Goal: Task Accomplishment & Management: Complete application form

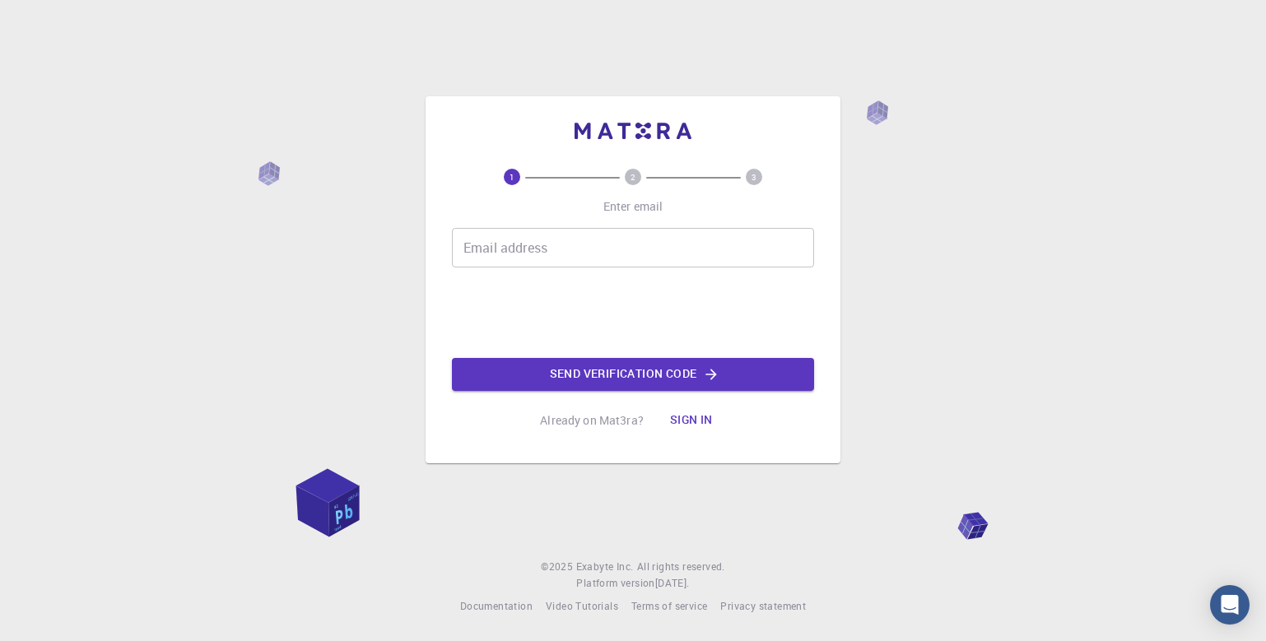
click at [575, 236] on input "Email address" at bounding box center [633, 248] width 362 height 40
type input "[EMAIL_ADDRESS][DOMAIN_NAME]"
click at [568, 379] on button "Send verification code" at bounding box center [633, 374] width 362 height 33
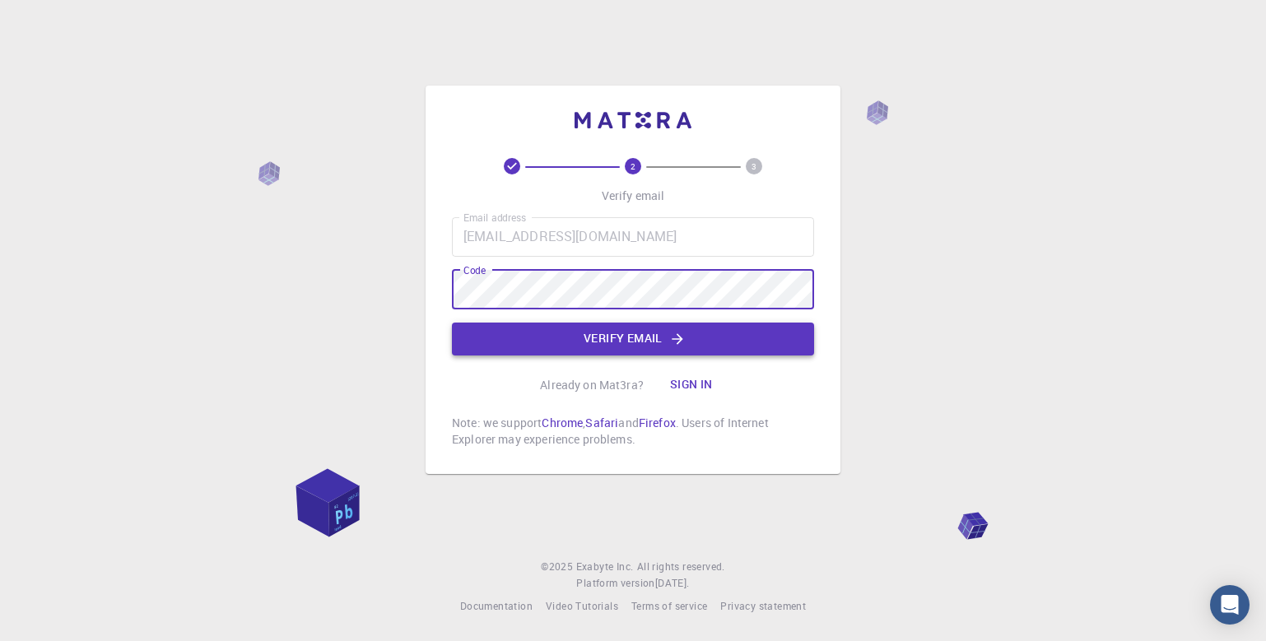
click at [623, 350] on button "Verify email" at bounding box center [633, 339] width 362 height 33
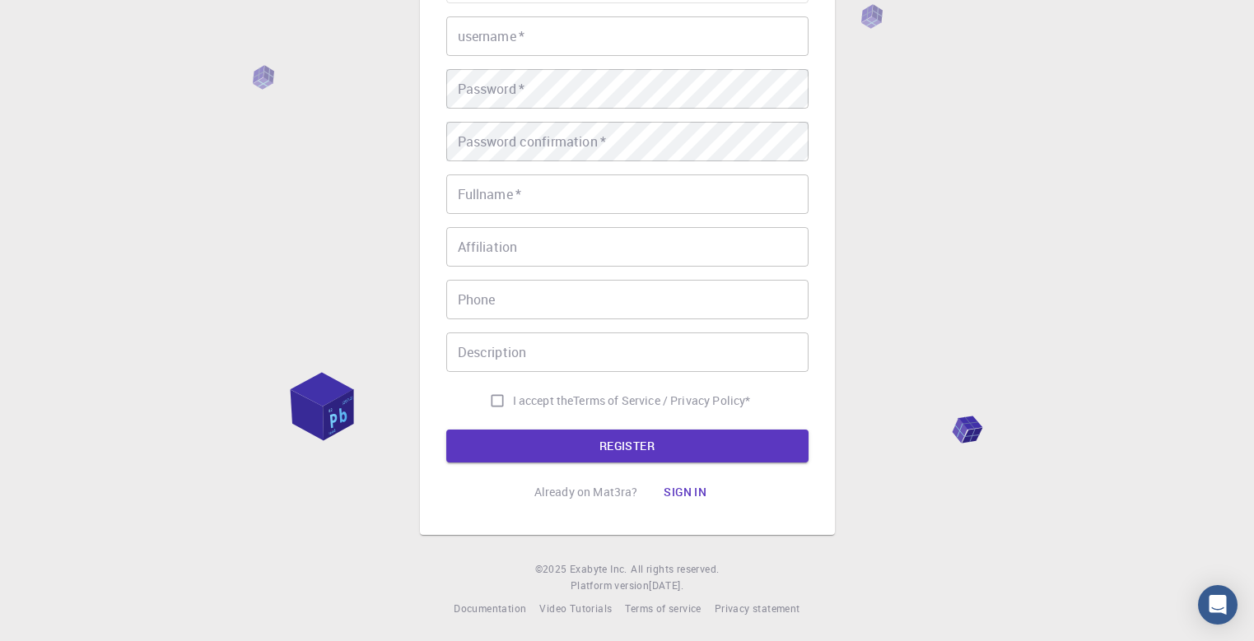
scroll to position [197, 0]
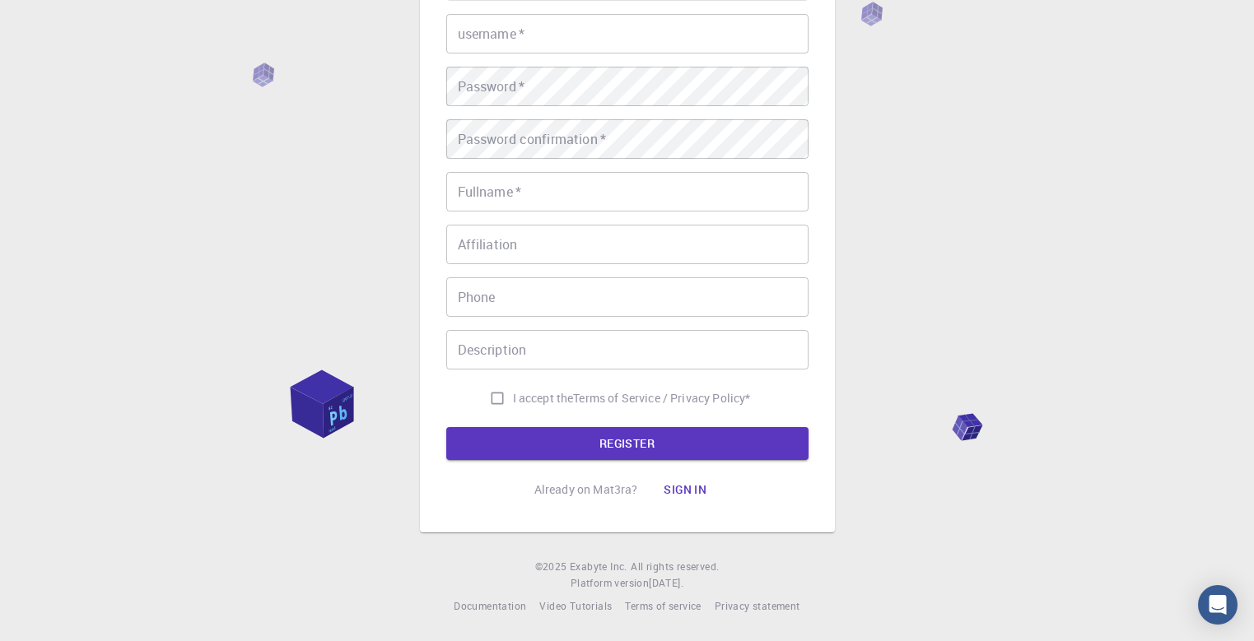
click at [510, 389] on label "I accept the Terms of Service / Privacy Policy *" at bounding box center [616, 398] width 269 height 31
click at [510, 389] on input "I accept the Terms of Service / Privacy Policy *" at bounding box center [497, 398] width 31 height 31
checkbox input "true"
click at [513, 429] on button "REGISTER" at bounding box center [627, 443] width 362 height 33
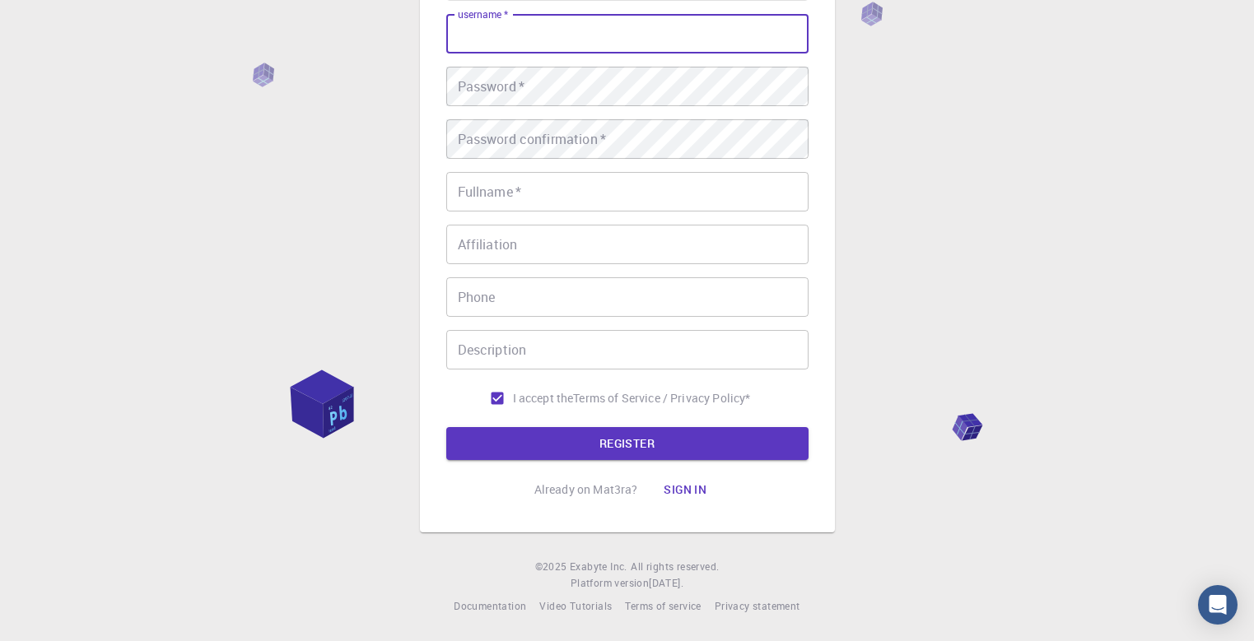
type input "r"
click at [488, 30] on input "meeen" at bounding box center [627, 34] width 362 height 40
click at [516, 40] on input "meen" at bounding box center [627, 34] width 362 height 40
type input "meena"
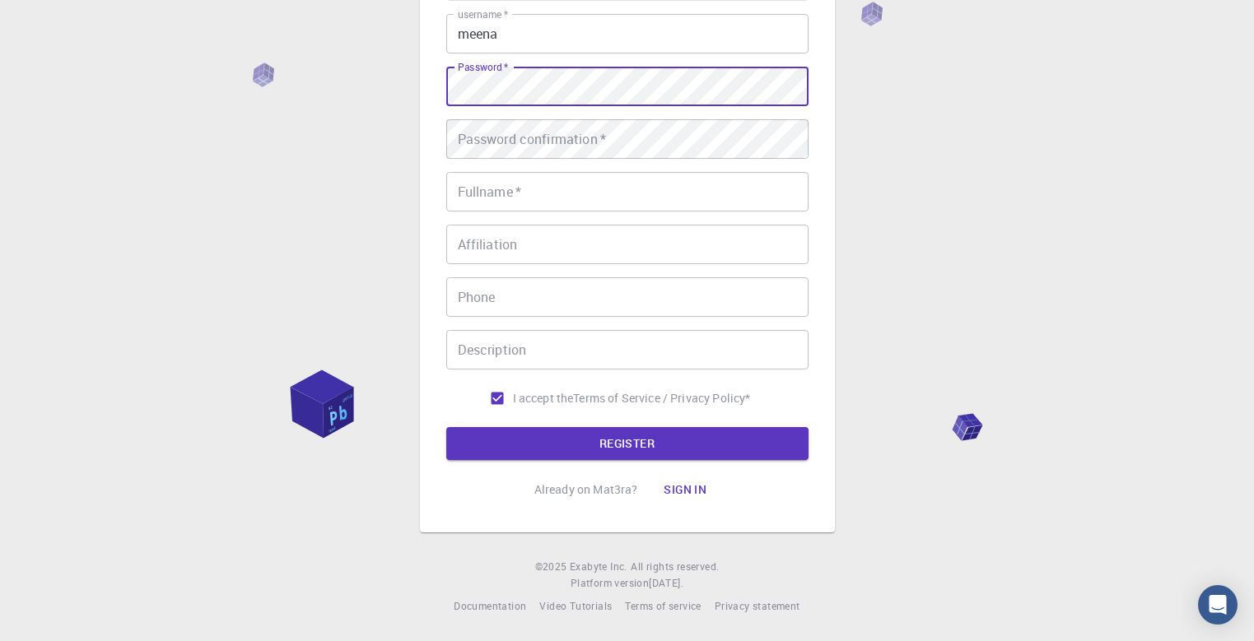
click at [517, 125] on div "Password confirmation   * Password confirmation   *" at bounding box center [627, 139] width 362 height 40
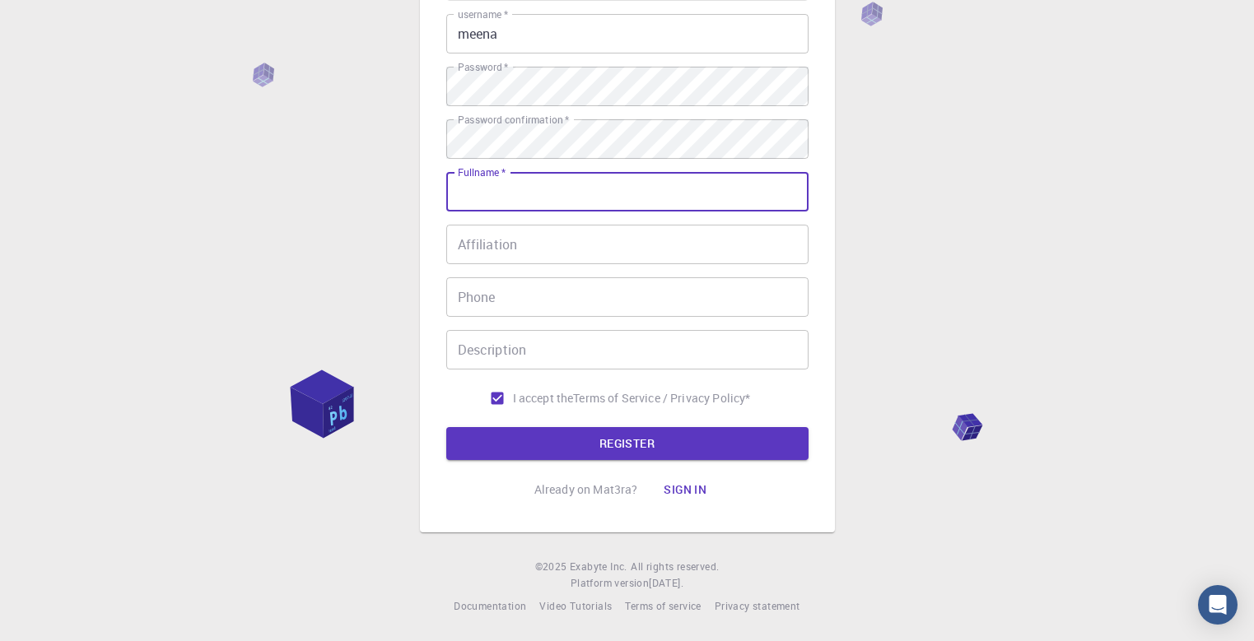
click at [536, 198] on input "Fullname   *" at bounding box center [627, 192] width 362 height 40
type input "[PERSON_NAME]"
click at [571, 245] on input "Affiliation" at bounding box center [627, 245] width 362 height 40
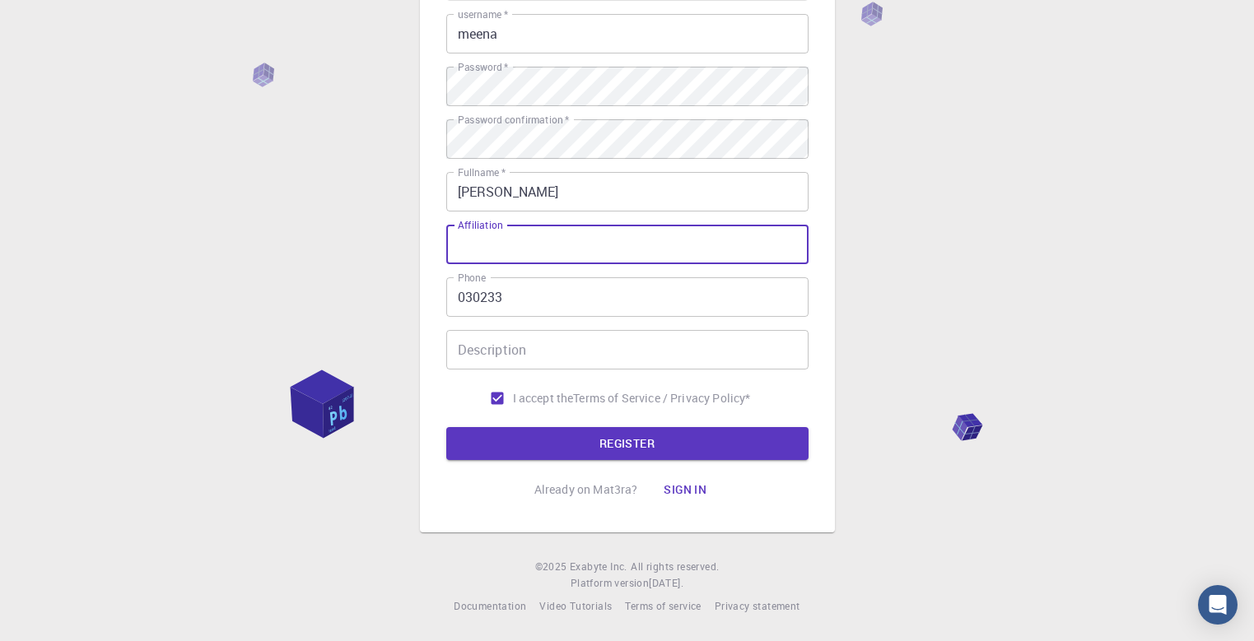
click at [530, 366] on input "Description" at bounding box center [627, 350] width 362 height 40
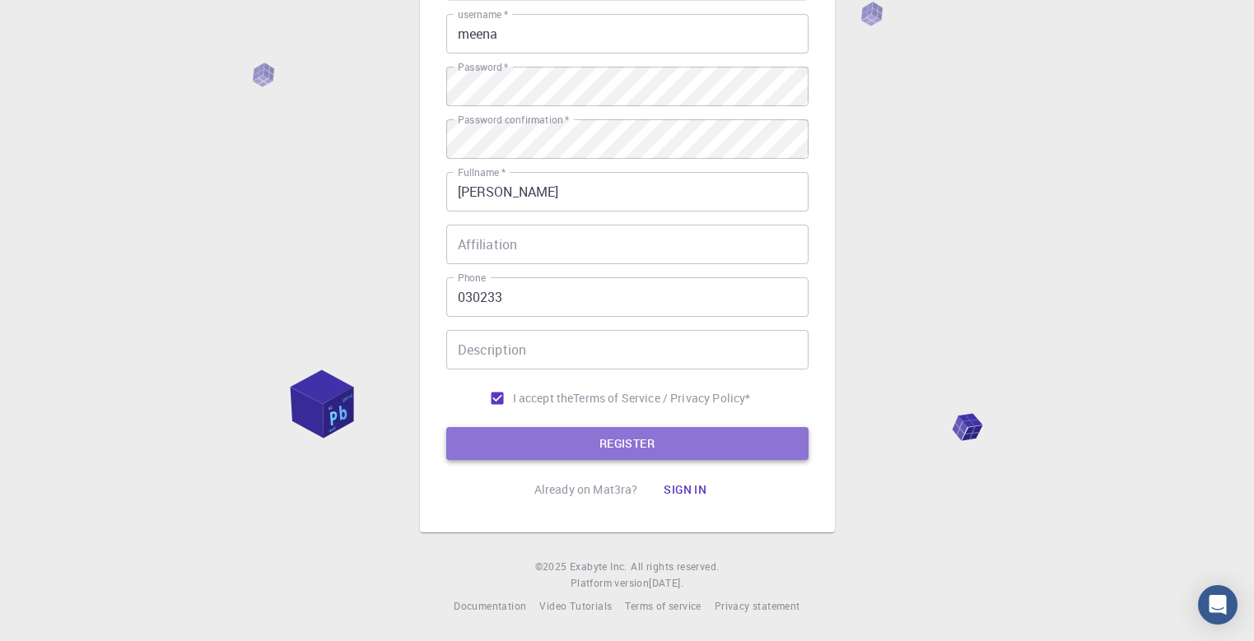
click at [530, 431] on button "REGISTER" at bounding box center [627, 443] width 362 height 33
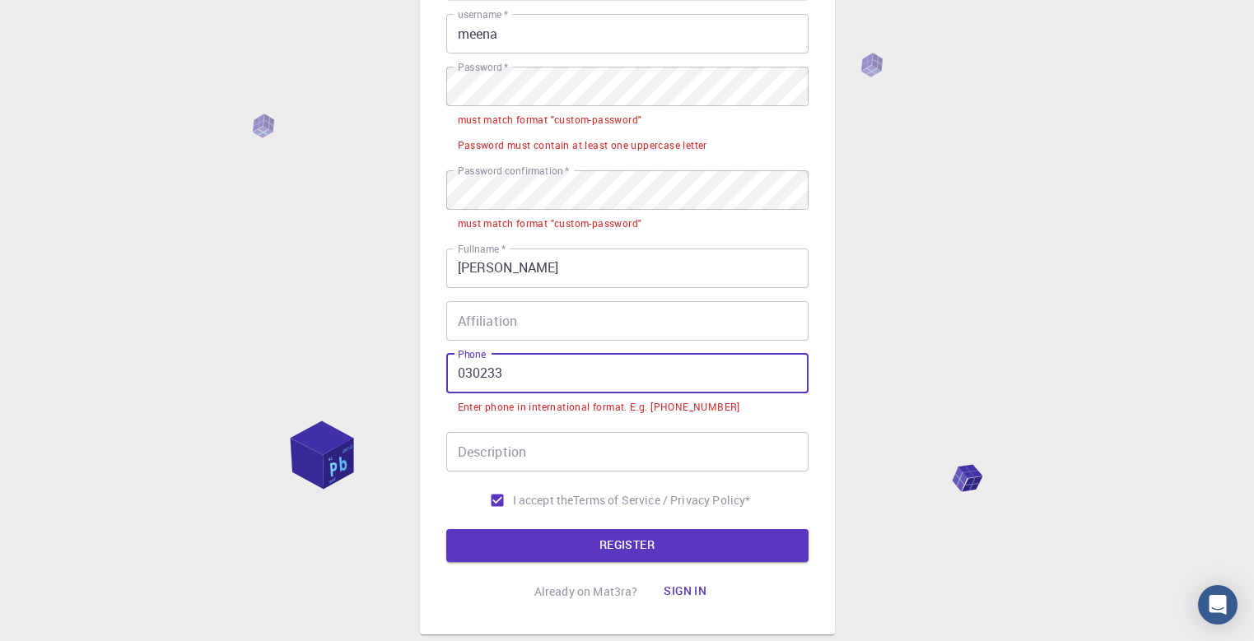
drag, startPoint x: 532, startPoint y: 370, endPoint x: 421, endPoint y: 375, distance: 111.2
click at [421, 375] on div "3 Provide additional info Email   * [EMAIL_ADDRESS][DOMAIN_NAME] Email   * user…" at bounding box center [627, 232] width 415 height 805
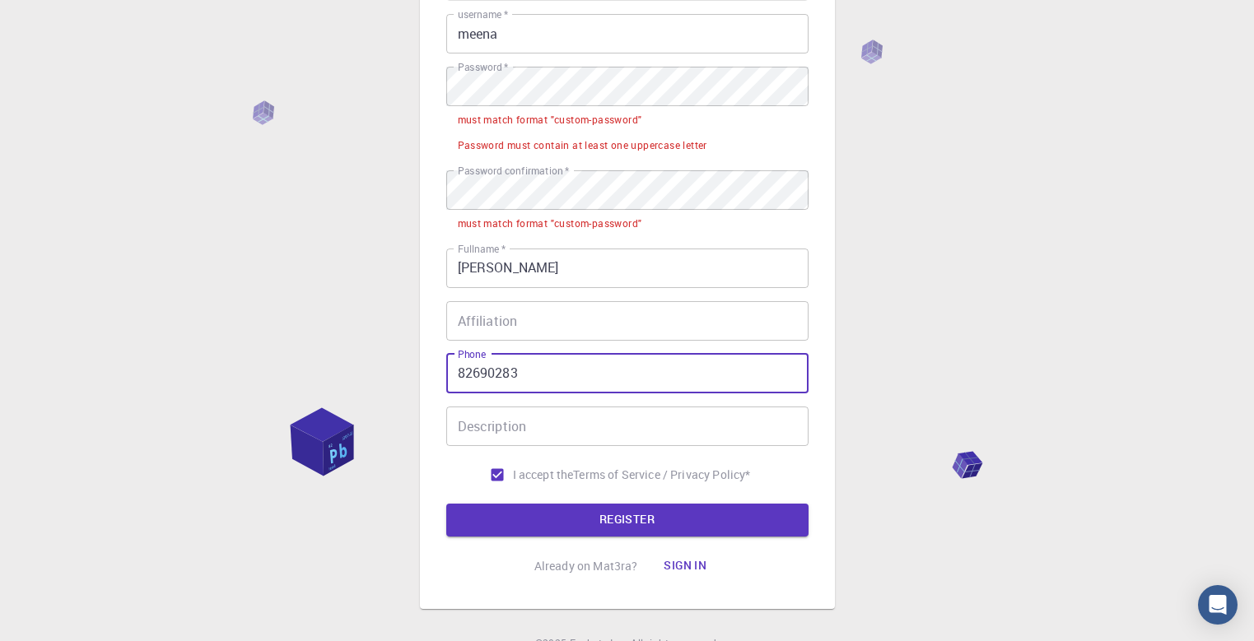
drag, startPoint x: 543, startPoint y: 366, endPoint x: 366, endPoint y: 385, distance: 178.8
click at [366, 385] on div "3 Provide additional info Email   * [EMAIL_ADDRESS][DOMAIN_NAME] Email   * user…" at bounding box center [627, 260] width 1254 height 914
click at [520, 509] on button "REGISTER" at bounding box center [627, 520] width 362 height 33
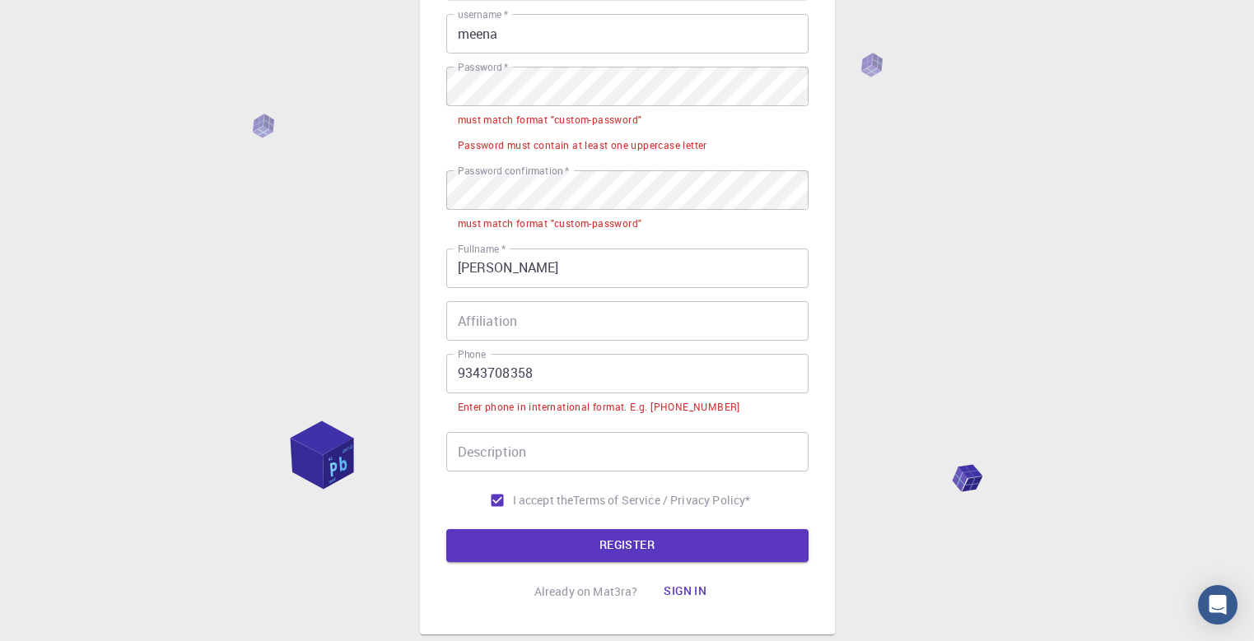
click at [455, 372] on input "9343708358" at bounding box center [627, 374] width 362 height 40
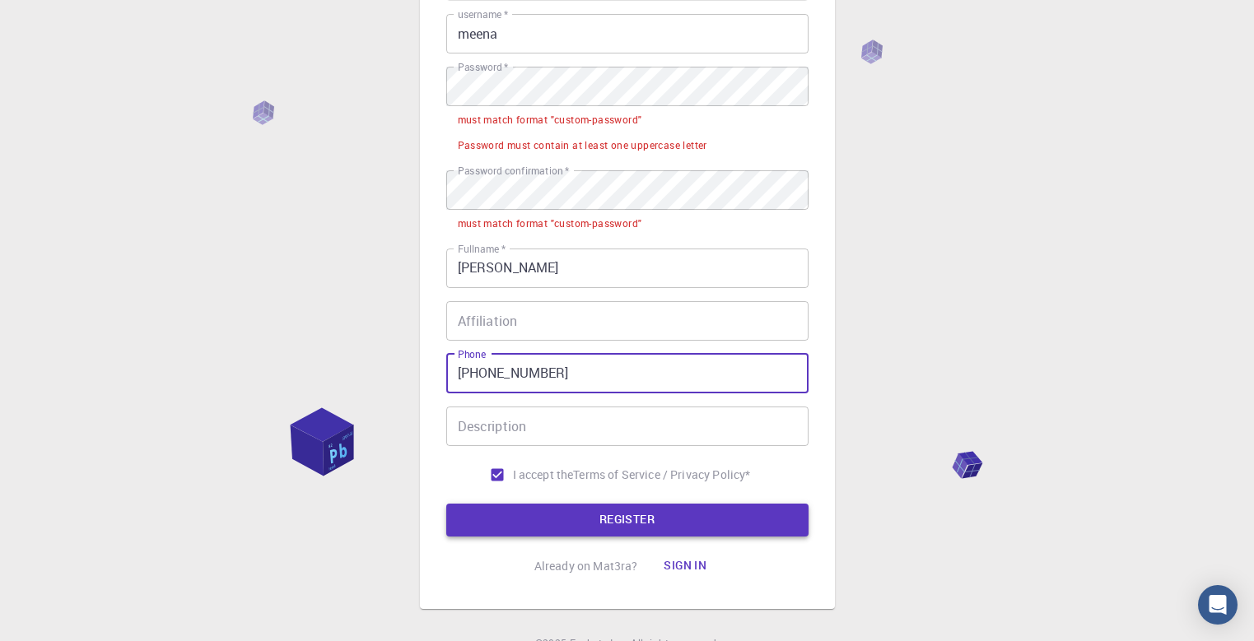
type input "[PHONE_NUMBER]"
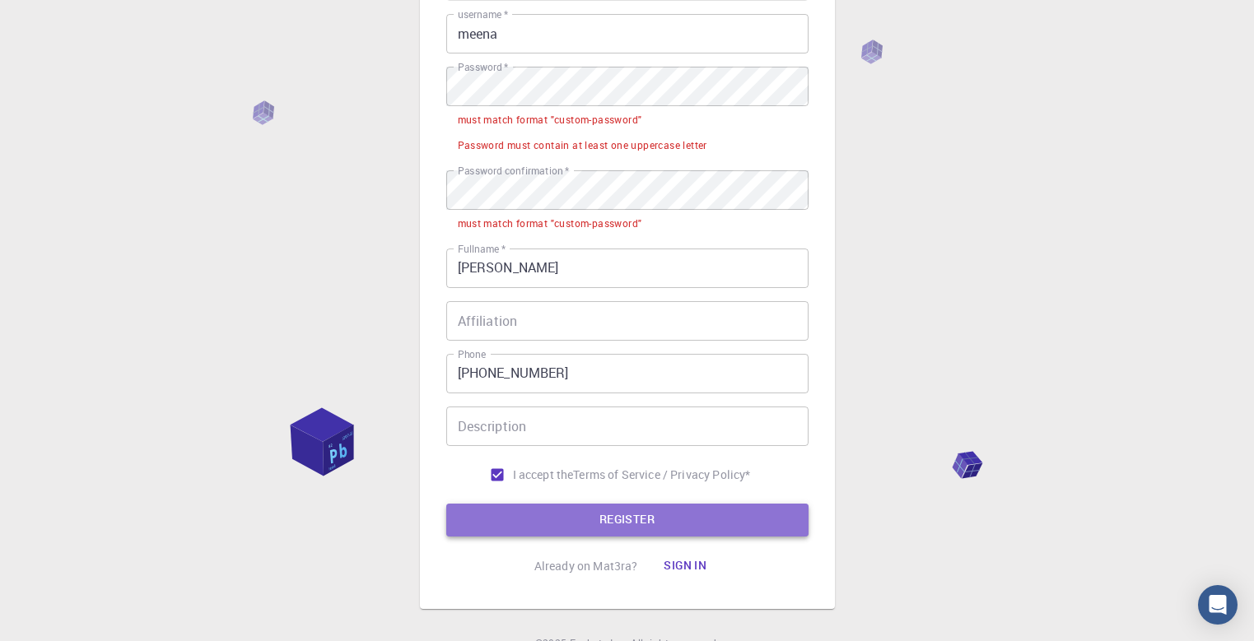
click at [561, 522] on button "REGISTER" at bounding box center [627, 520] width 362 height 33
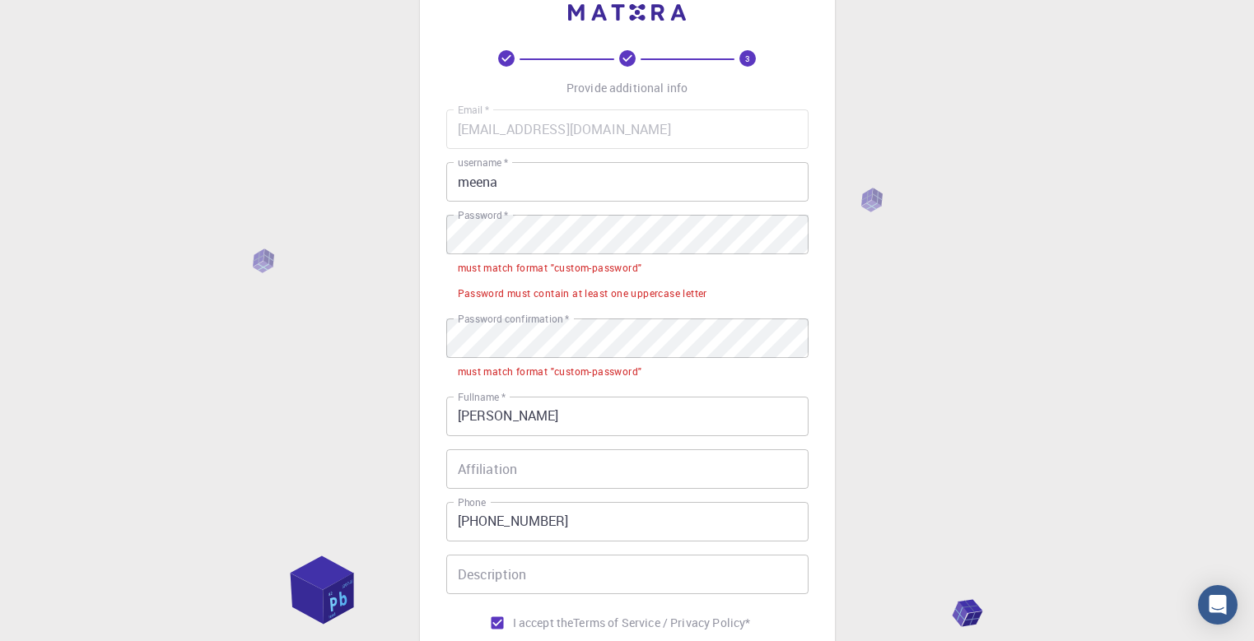
scroll to position [32, 0]
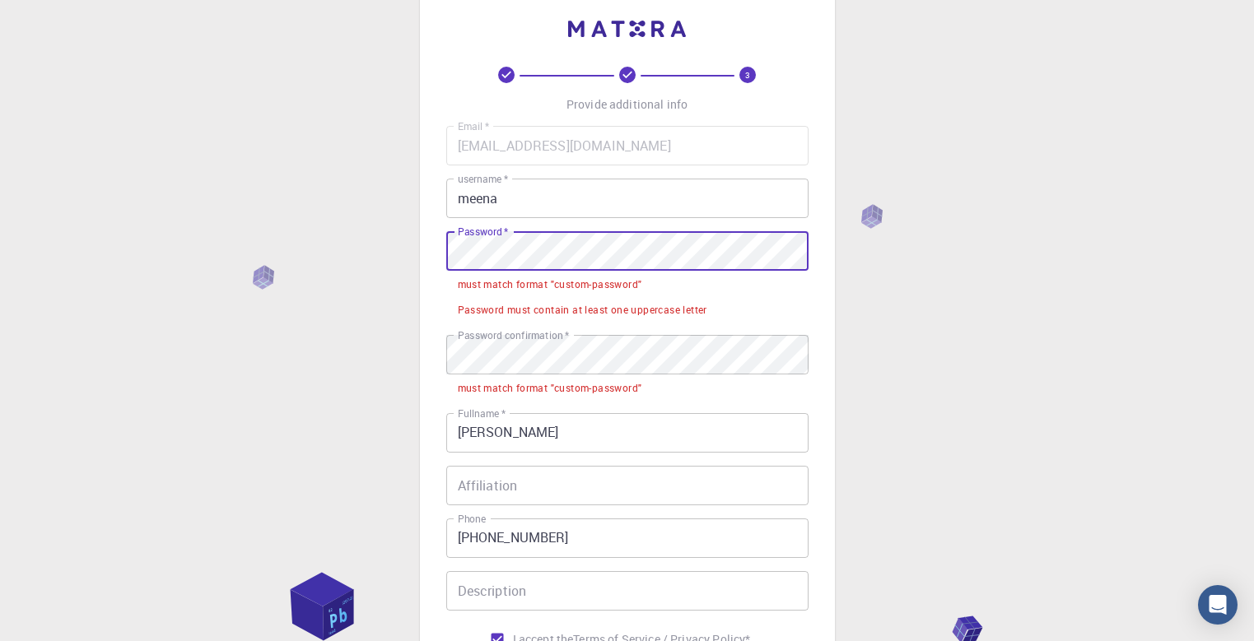
click at [407, 259] on div "3 Provide additional info Email   * [EMAIL_ADDRESS][DOMAIN_NAME] Email   * user…" at bounding box center [627, 425] width 1254 height 914
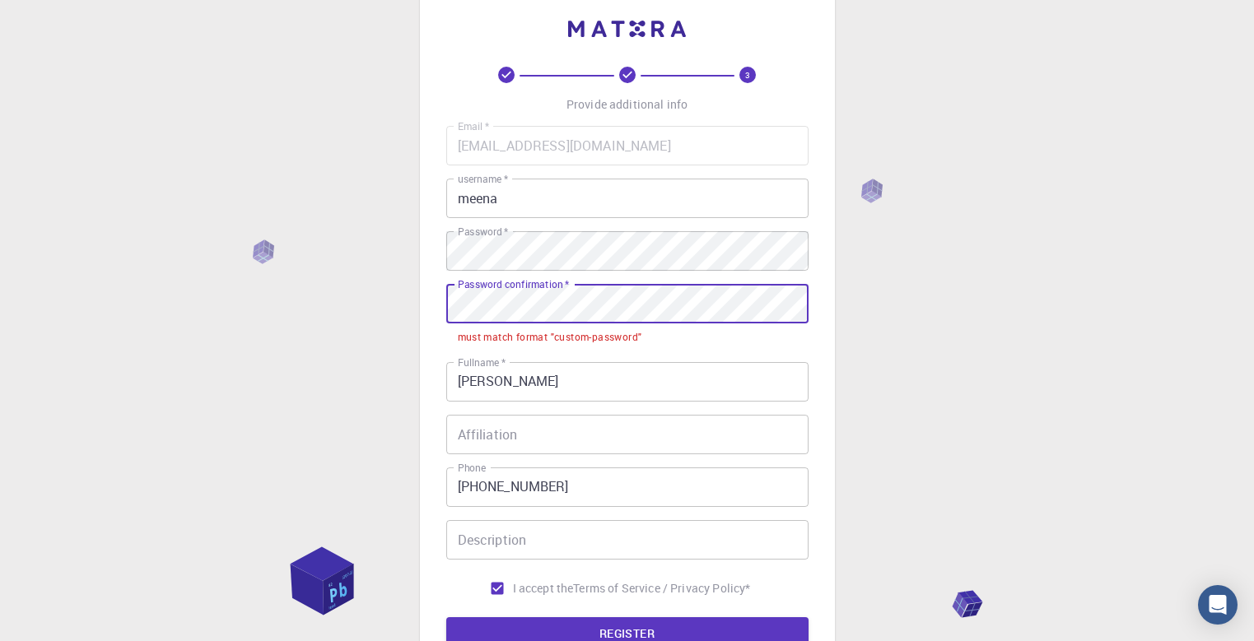
click at [404, 284] on div "3 Provide additional info Email   * [EMAIL_ADDRESS][DOMAIN_NAME] Email   * user…" at bounding box center [627, 400] width 1254 height 864
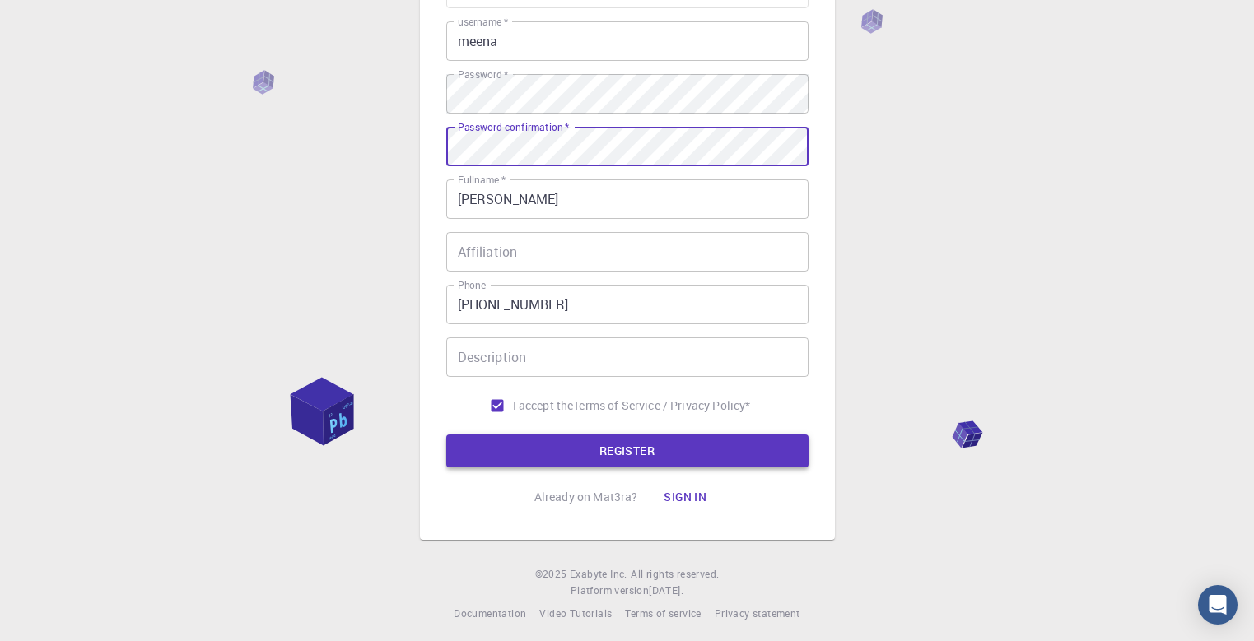
scroll to position [197, 0]
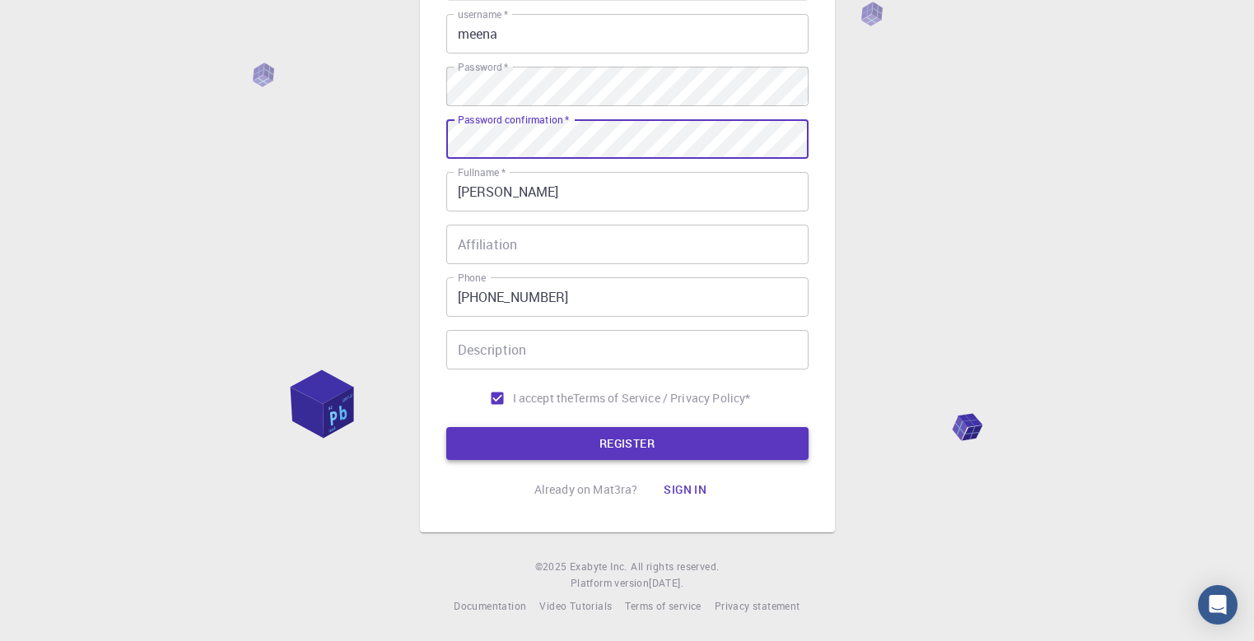
click at [510, 450] on button "REGISTER" at bounding box center [627, 443] width 362 height 33
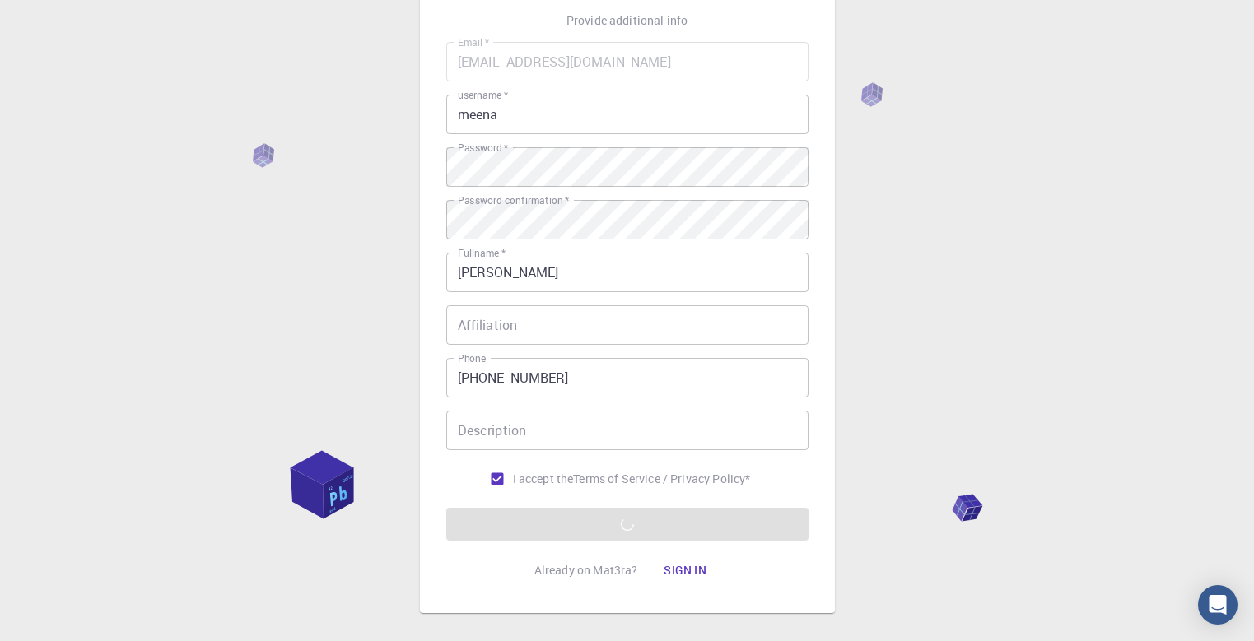
scroll to position [0, 0]
